Goal: Information Seeking & Learning: Find contact information

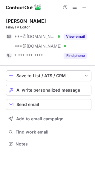
scroll to position [139, 95]
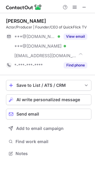
scroll to position [149, 95]
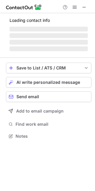
scroll to position [149, 95]
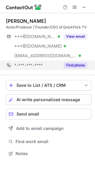
click at [79, 63] on button "Find phone" at bounding box center [76, 65] width 24 height 6
